Goal: Information Seeking & Learning: Learn about a topic

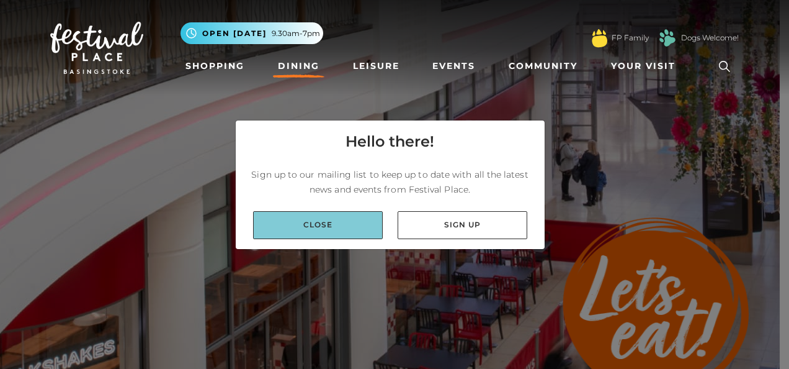
click at [348, 230] on link "Close" at bounding box center [318, 225] width 130 height 28
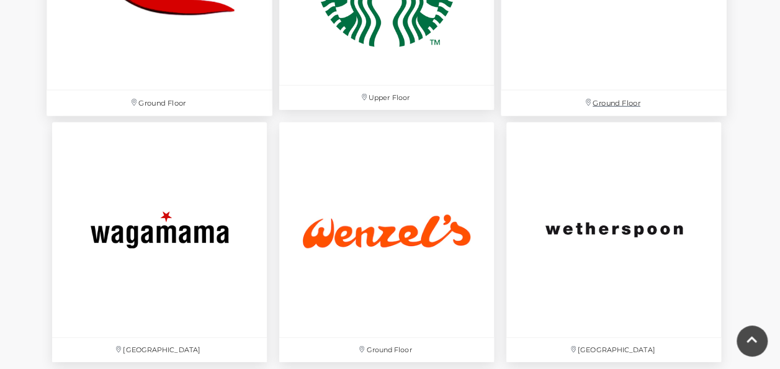
scroll to position [4021, 0]
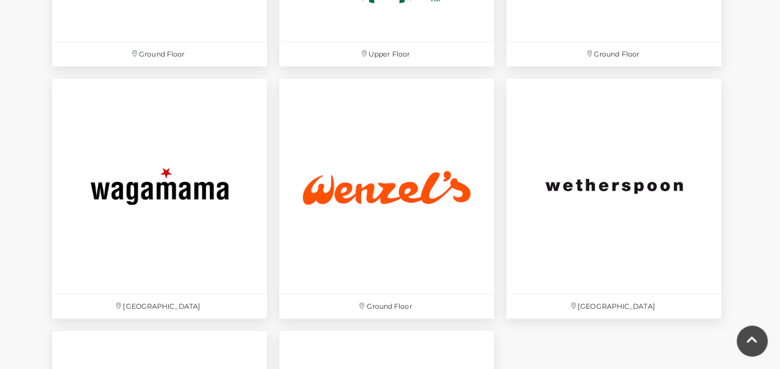
drag, startPoint x: 191, startPoint y: 230, endPoint x: 735, endPoint y: 261, distance: 544.5
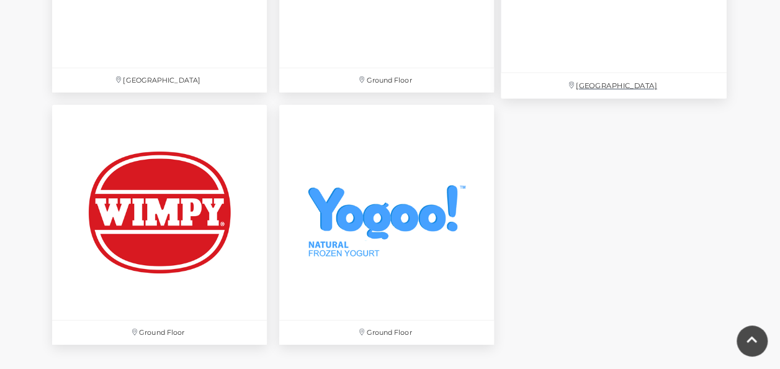
scroll to position [4245, 0]
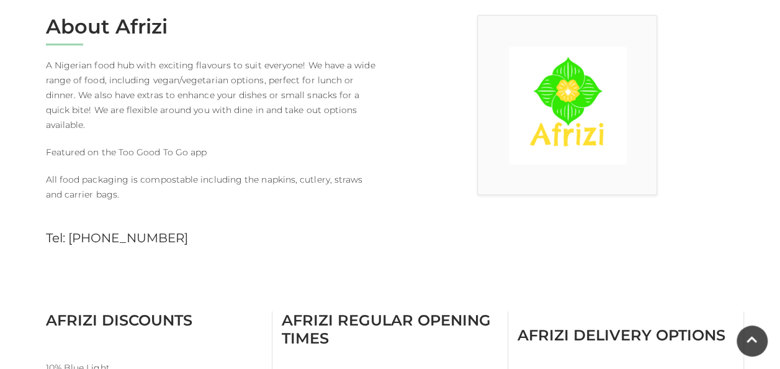
scroll to position [273, 0]
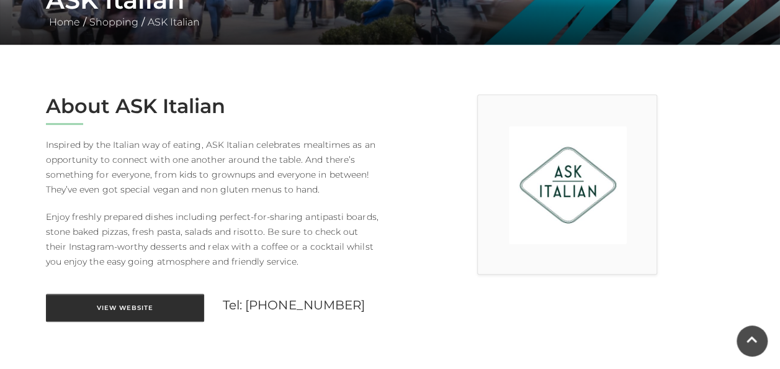
scroll to position [323, 0]
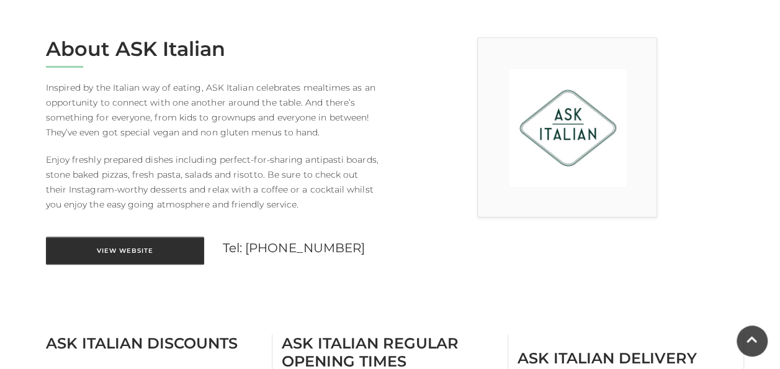
click at [159, 249] on link "View Website" at bounding box center [125, 250] width 158 height 28
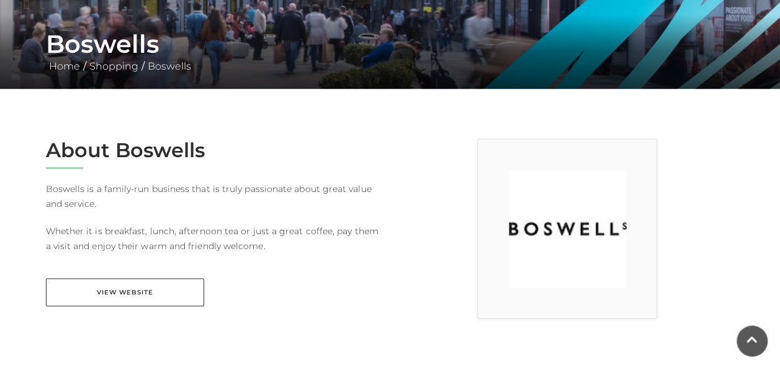
scroll to position [223, 0]
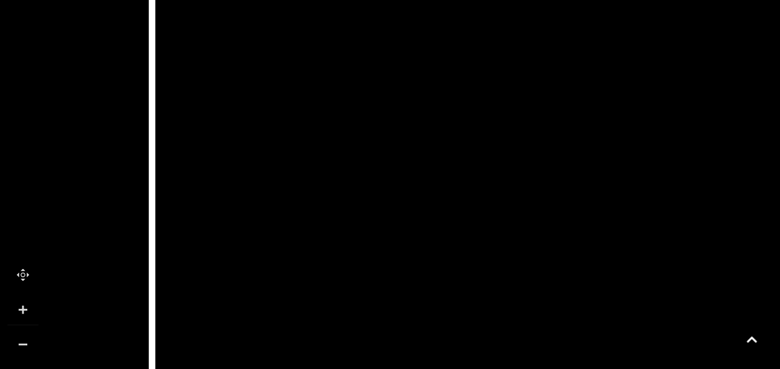
scroll to position [943, 0]
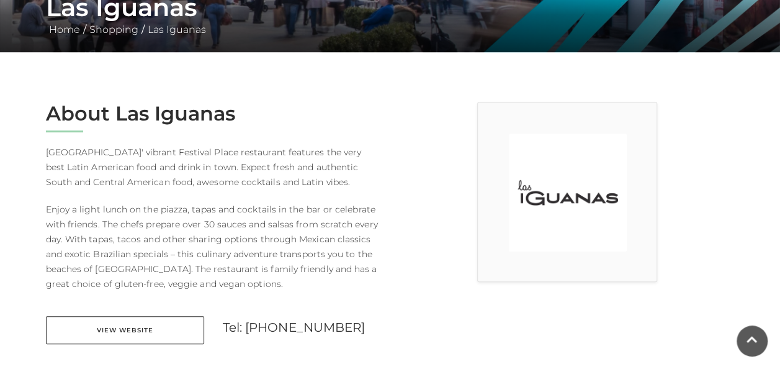
scroll to position [273, 0]
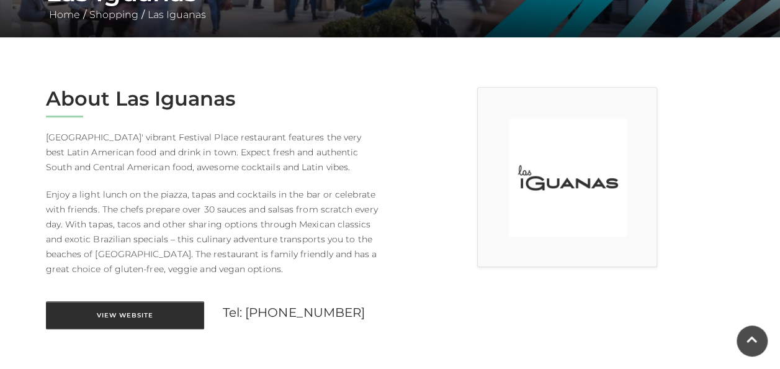
click at [138, 316] on link "View Website" at bounding box center [125, 315] width 158 height 28
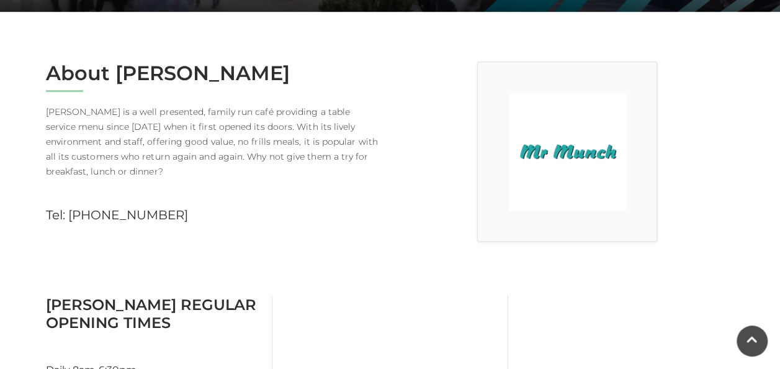
scroll to position [298, 0]
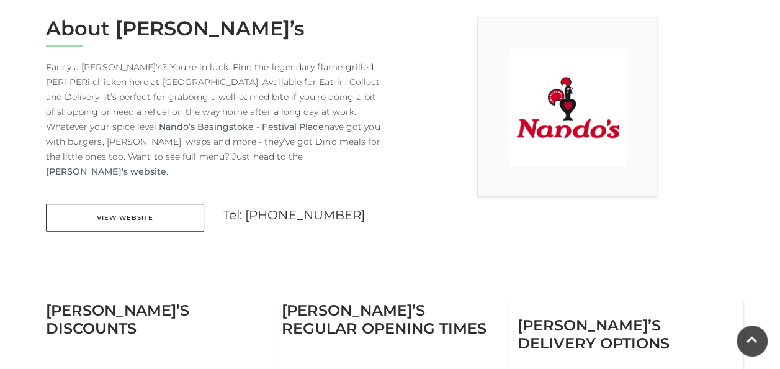
scroll to position [348, 0]
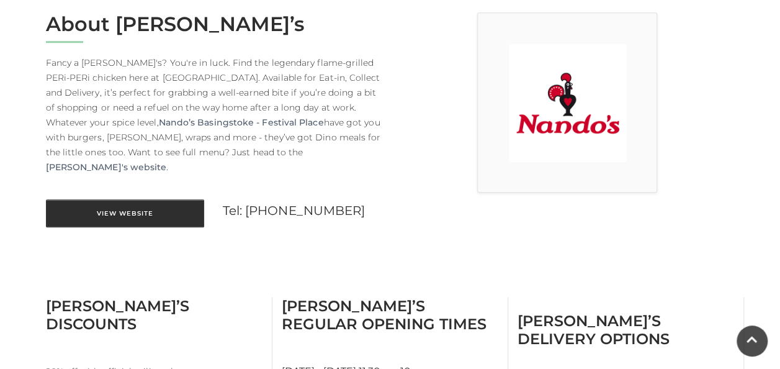
click at [125, 199] on link "View Website" at bounding box center [125, 213] width 158 height 28
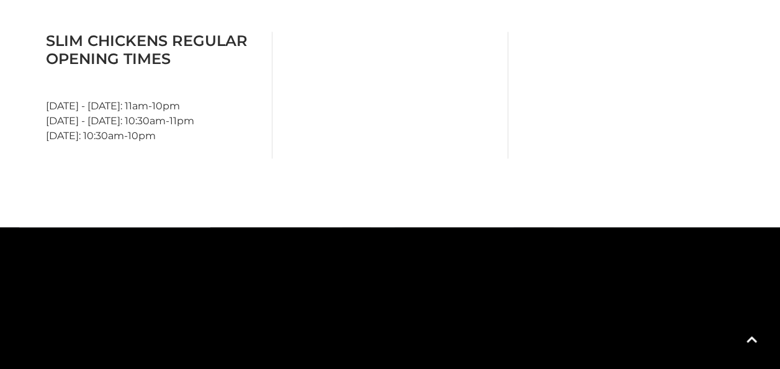
scroll to position [670, 0]
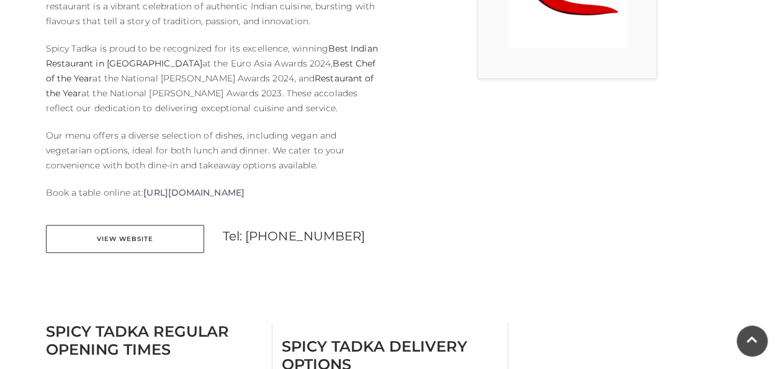
scroll to position [472, 0]
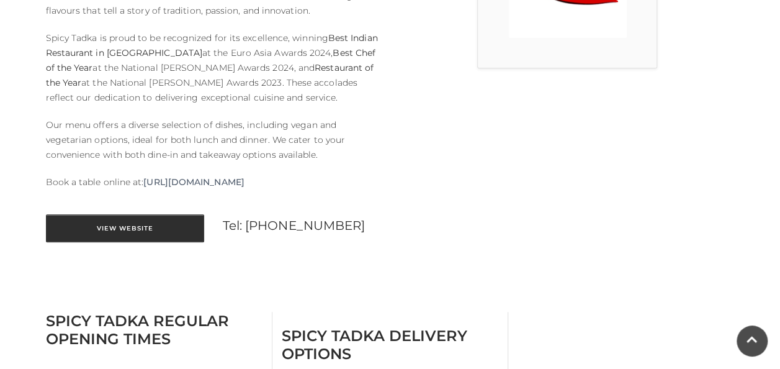
click at [136, 236] on link "View Website" at bounding box center [125, 228] width 158 height 28
